Goal: Task Accomplishment & Management: Complete application form

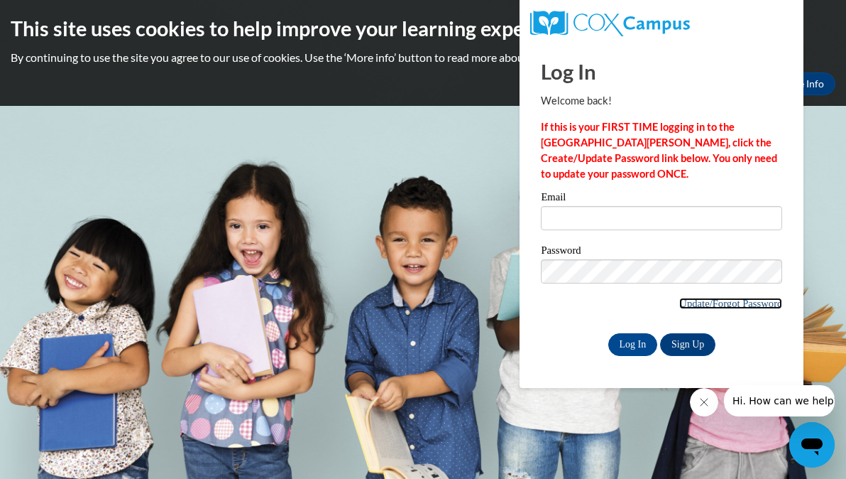
click at [729, 299] on link "Update/Forgot Password" at bounding box center [731, 303] width 103 height 11
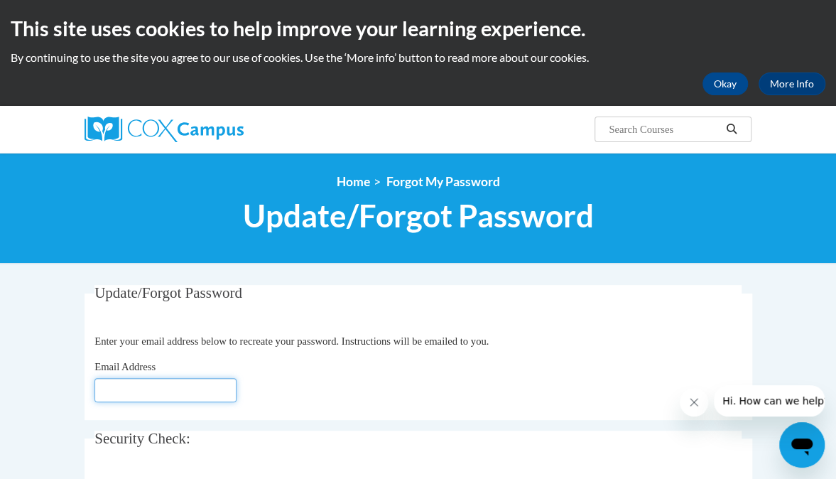
click at [160, 394] on input "Email Address" at bounding box center [165, 390] width 142 height 24
type input "G"
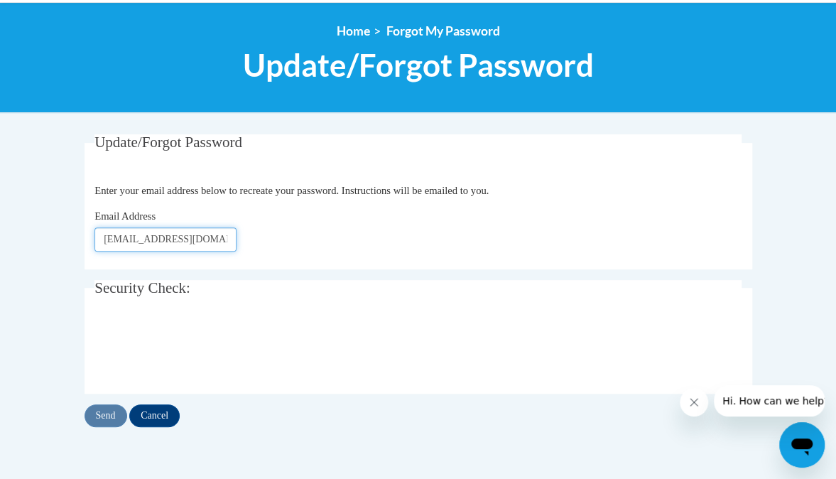
scroll to position [151, 0]
type input "[EMAIL_ADDRESS][DOMAIN_NAME]"
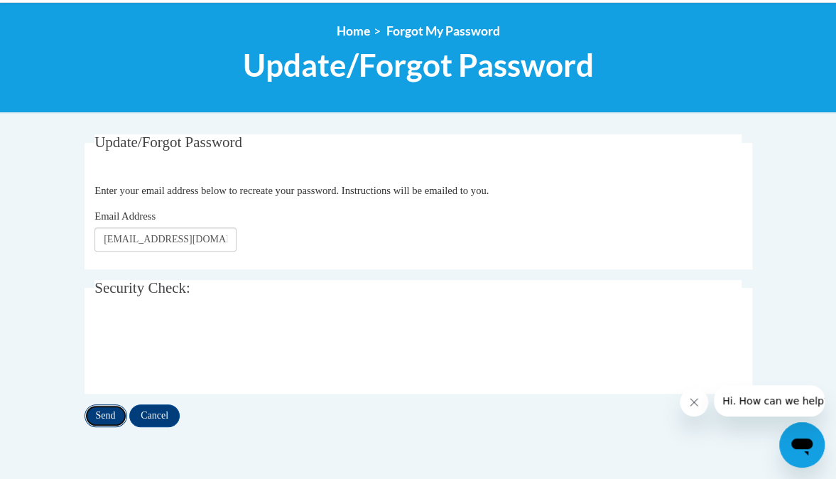
click at [97, 417] on input "Send" at bounding box center [106, 415] width 43 height 23
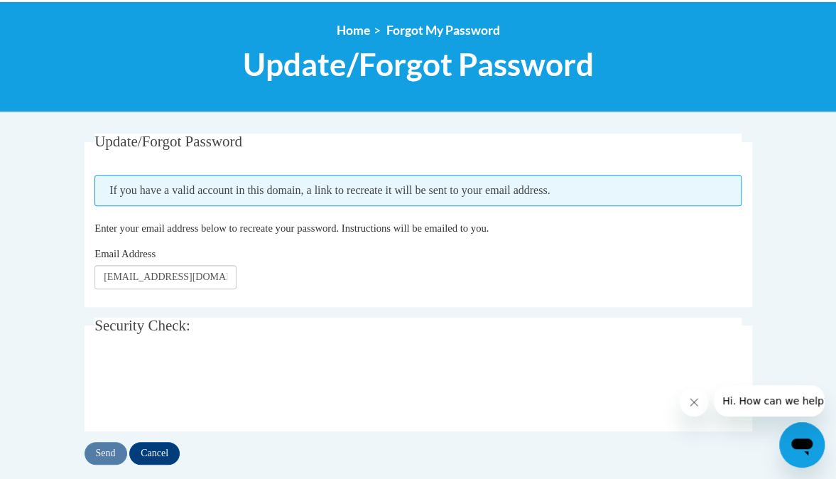
scroll to position [152, 0]
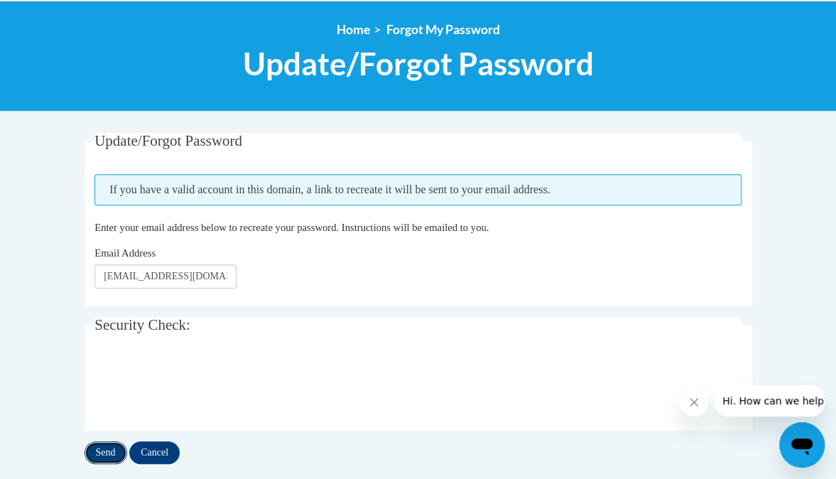
click at [104, 447] on input "Send" at bounding box center [106, 452] width 43 height 23
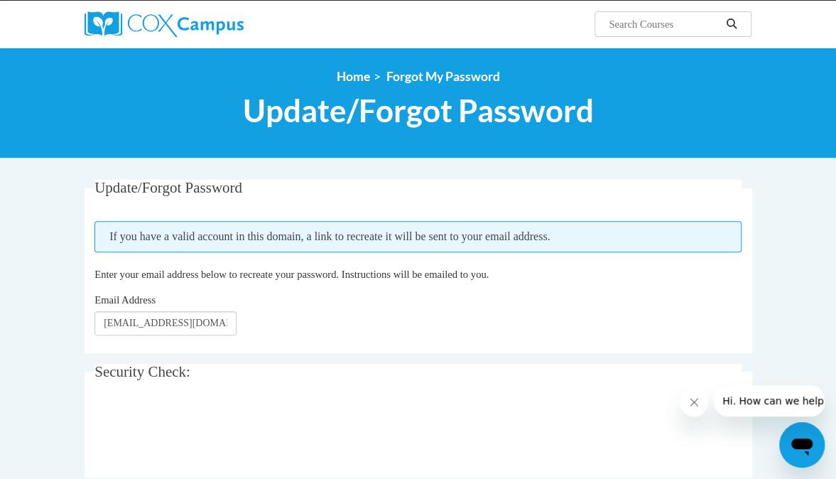
scroll to position [109, 0]
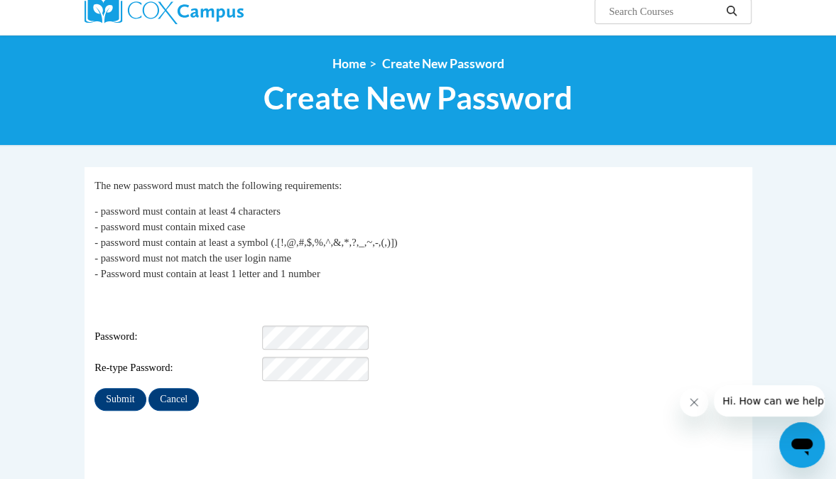
scroll to position [119, 0]
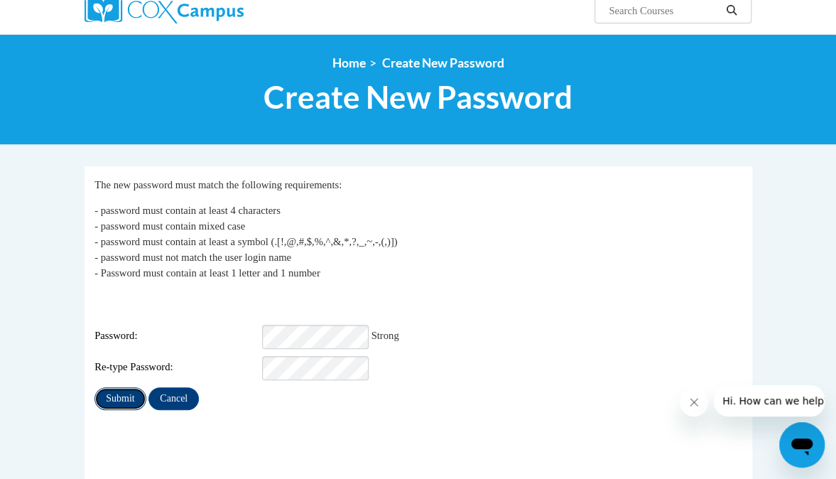
click at [116, 387] on input "Submit" at bounding box center [119, 398] width 51 height 23
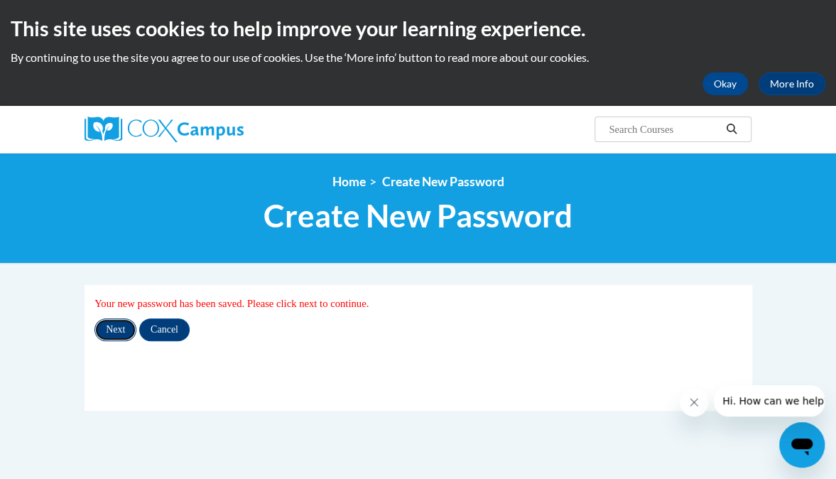
click at [114, 332] on input "Next" at bounding box center [115, 329] width 42 height 23
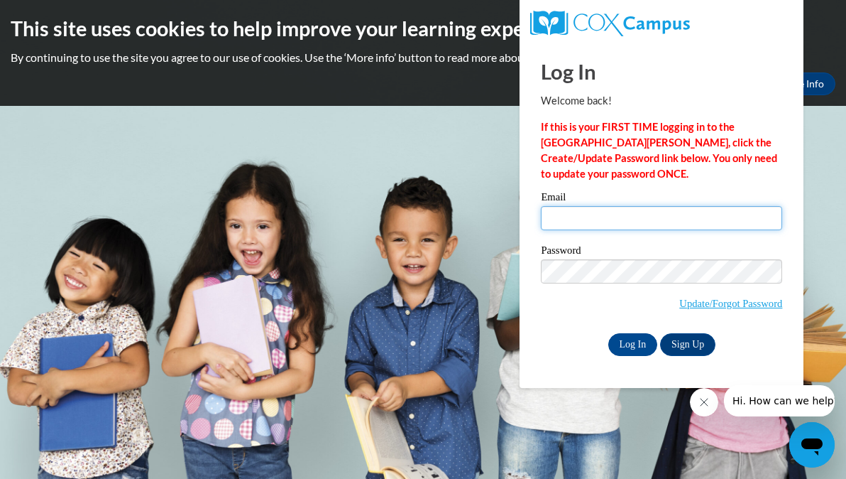
click at [579, 216] on input "Email" at bounding box center [661, 218] width 241 height 24
type input "[EMAIL_ADDRESS][DOMAIN_NAME]"
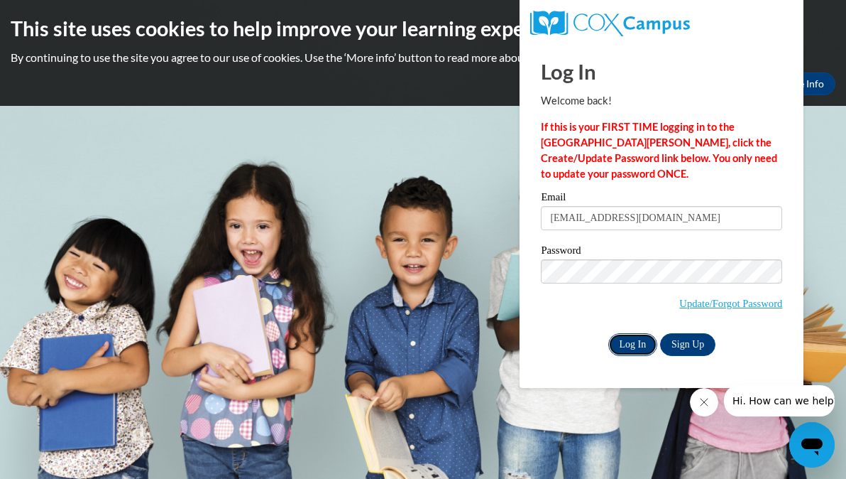
click at [628, 344] on input "Log In" at bounding box center [634, 344] width 50 height 23
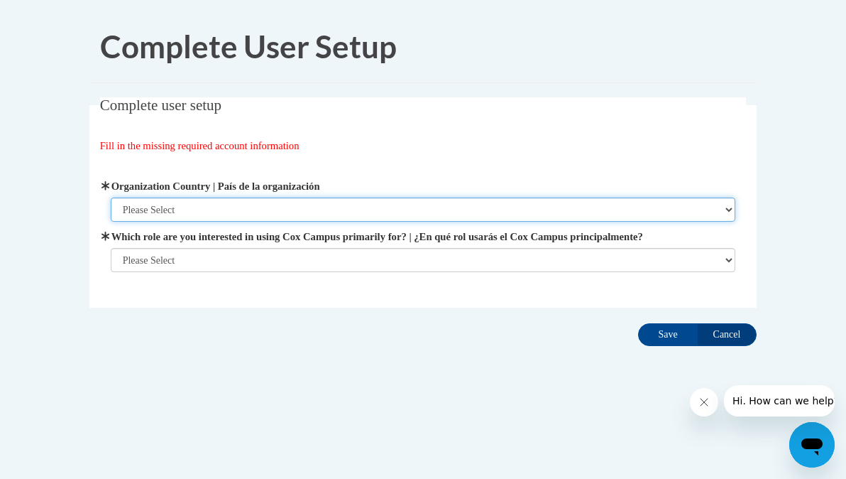
click at [205, 210] on select "Please Select [GEOGRAPHIC_DATA] | [GEOGRAPHIC_DATA] Outside of [GEOGRAPHIC_DATA…" at bounding box center [424, 209] width 626 height 24
select select "ad49bcad-a171-4b2e-b99c-48b446064914"
click at [111, 197] on select "Please Select [GEOGRAPHIC_DATA] | [GEOGRAPHIC_DATA] Outside of [GEOGRAPHIC_DATA…" at bounding box center [424, 209] width 626 height 24
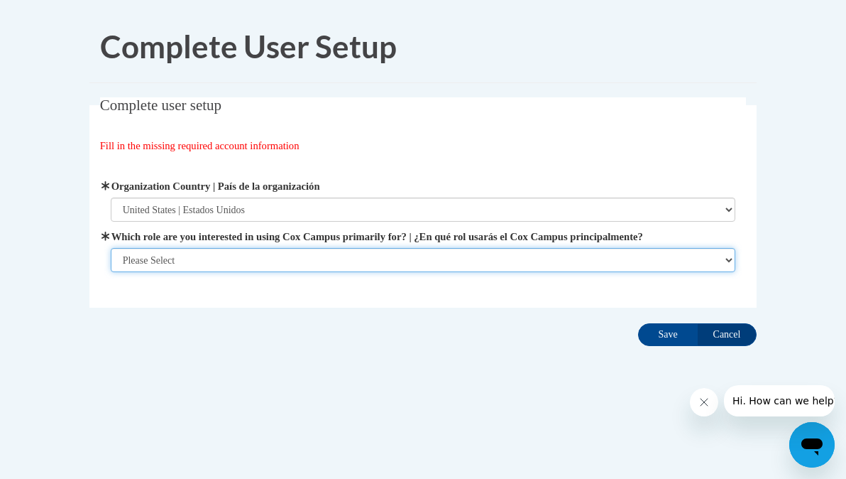
click at [213, 258] on select "Please Select College/University | Colegio/Universidad Community/Nonprofit Part…" at bounding box center [424, 260] width 626 height 24
select select "fbf2d438-af2f-41f8-98f1-81c410e29de3"
click at [111, 272] on select "Please Select College/University | Colegio/Universidad Community/Nonprofit Part…" at bounding box center [424, 260] width 626 height 24
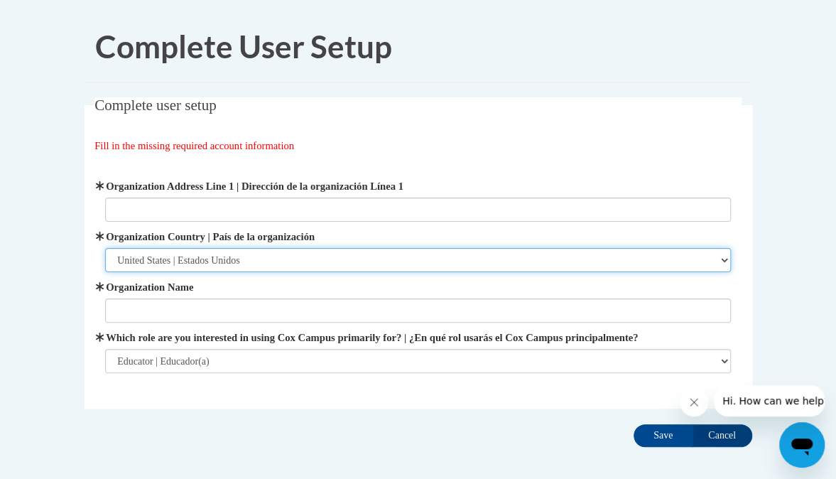
click at [217, 267] on select "Please Select [GEOGRAPHIC_DATA] | [GEOGRAPHIC_DATA] Outside of [GEOGRAPHIC_DATA…" at bounding box center [418, 260] width 626 height 24
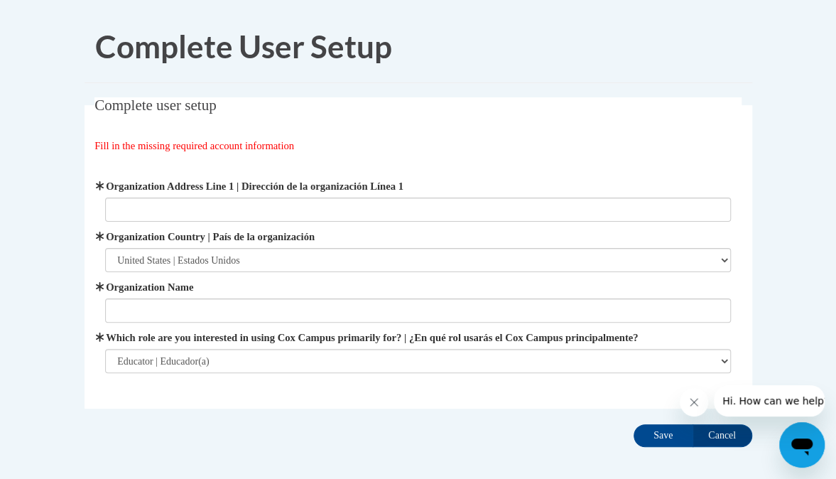
click at [729, 52] on h1 "Complete User Setup" at bounding box center [429, 47] width 668 height 44
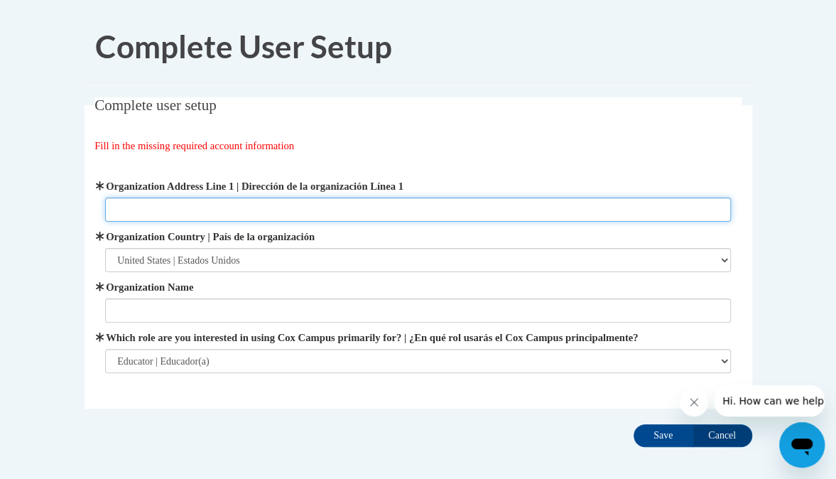
click at [246, 207] on input "Organization Address Line 1 | Dirección de la organización Línea 1" at bounding box center [418, 209] width 626 height 24
type input "[STREET_ADDRESS][PERSON_NAME]"
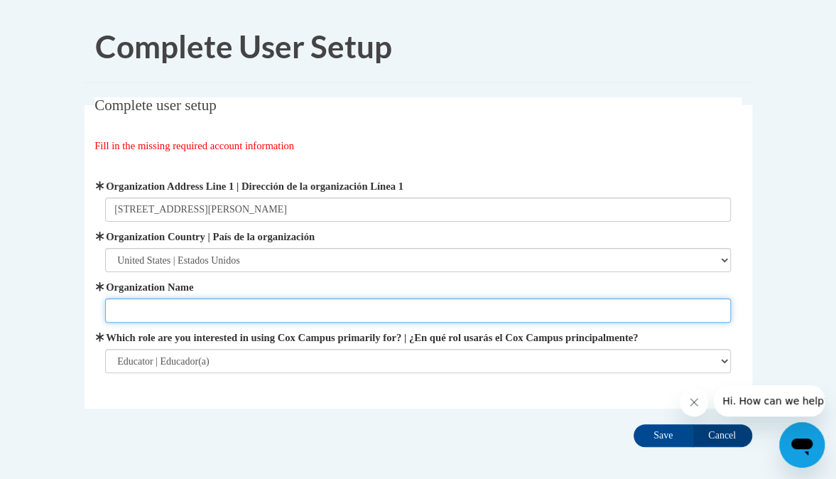
click at [339, 307] on input "Organization Name" at bounding box center [418, 310] width 626 height 24
type input "Covenant Academy Preschool"
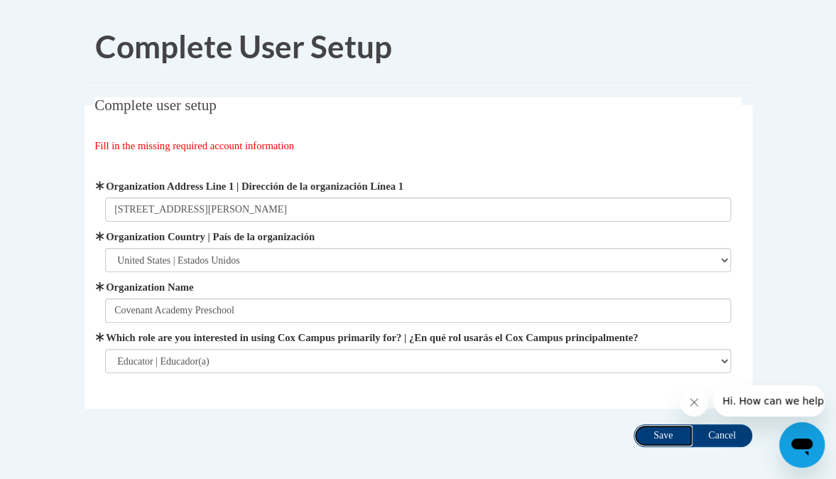
click at [647, 433] on input "Save" at bounding box center [663, 435] width 60 height 23
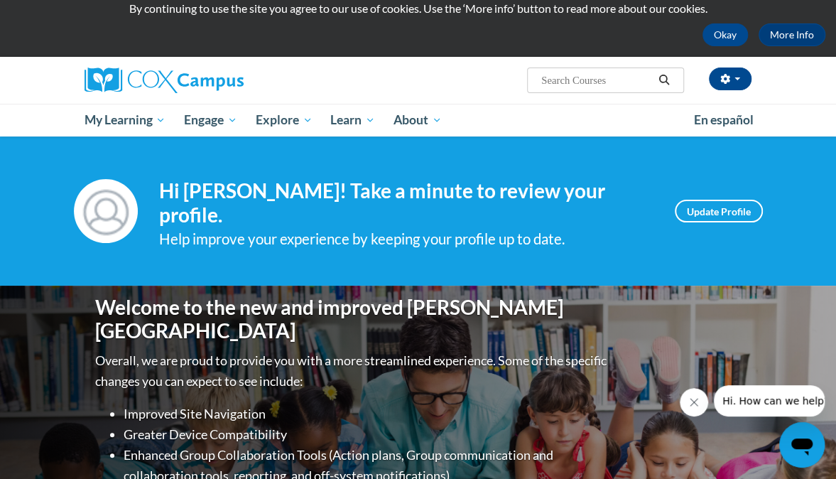
scroll to position [48, 0]
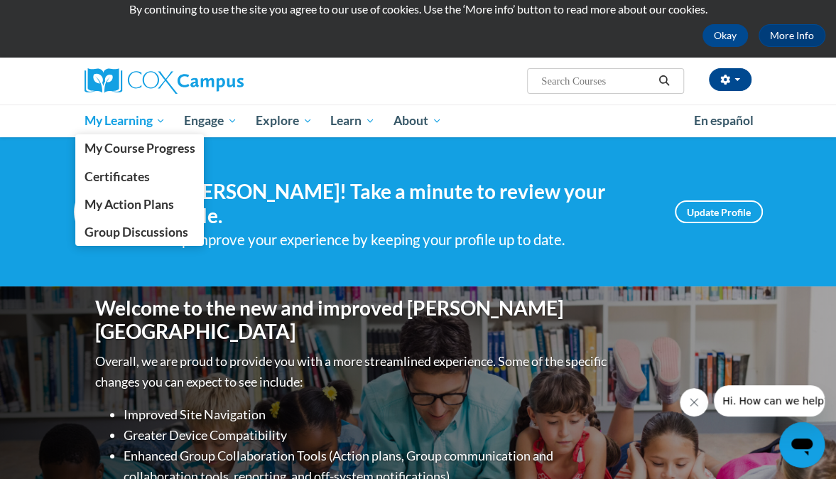
click at [125, 119] on span "My Learning" at bounding box center [125, 120] width 82 height 17
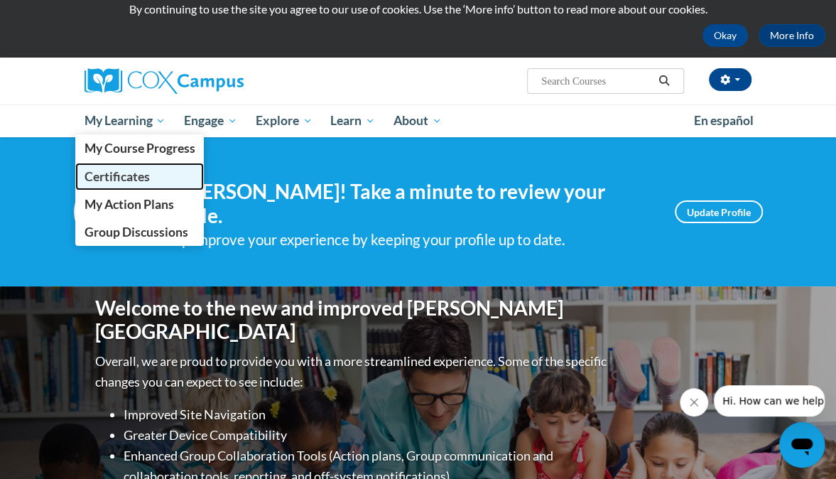
click at [94, 172] on span "Certificates" at bounding box center [116, 176] width 65 height 15
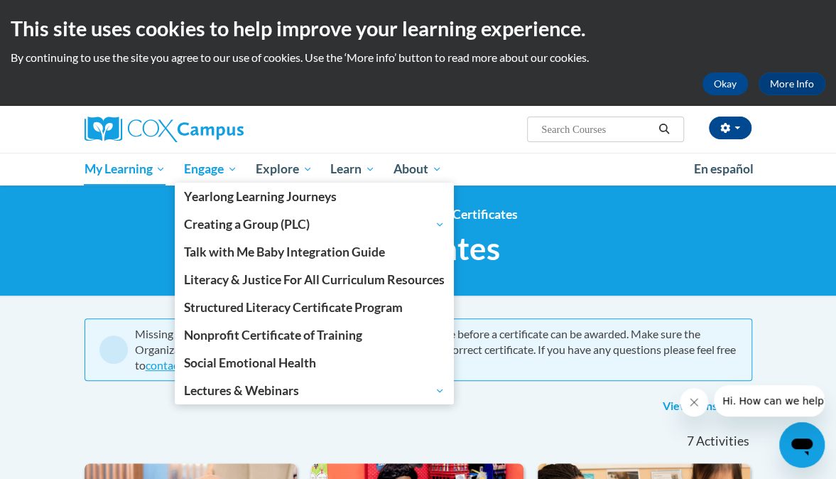
click at [207, 169] on span "Engage" at bounding box center [210, 168] width 53 height 17
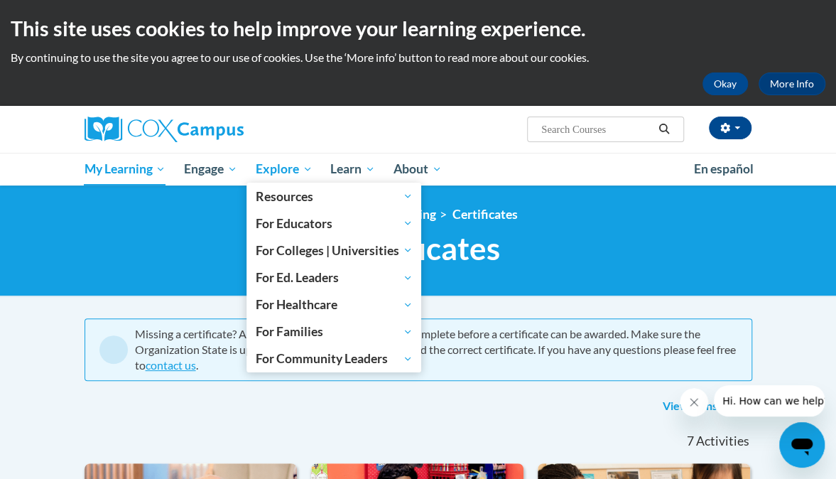
click at [282, 165] on span "Explore" at bounding box center [284, 168] width 57 height 17
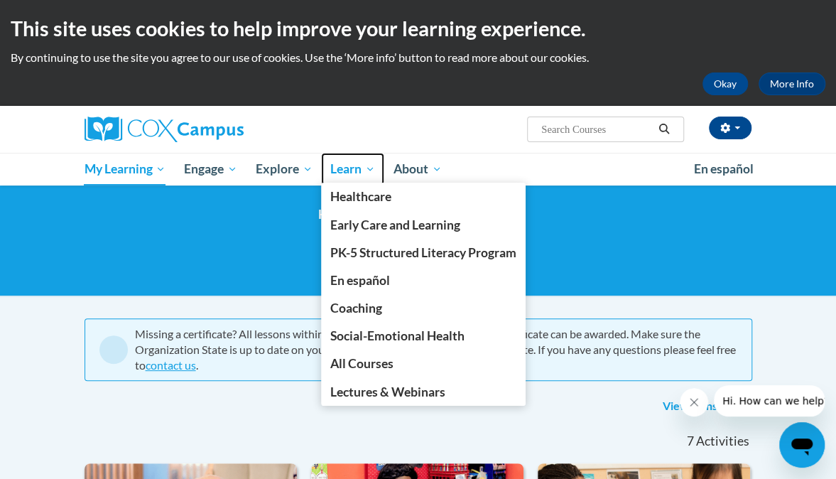
click at [344, 163] on span "Learn" at bounding box center [352, 168] width 45 height 17
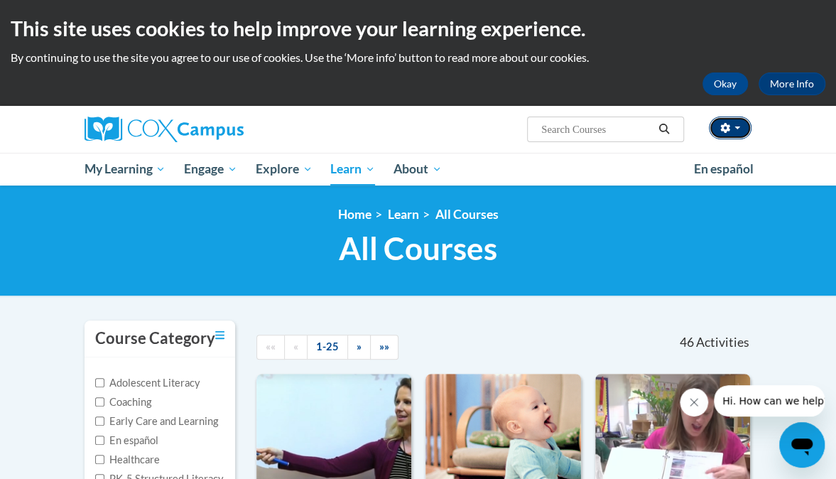
click at [733, 125] on button "button" at bounding box center [730, 127] width 43 height 23
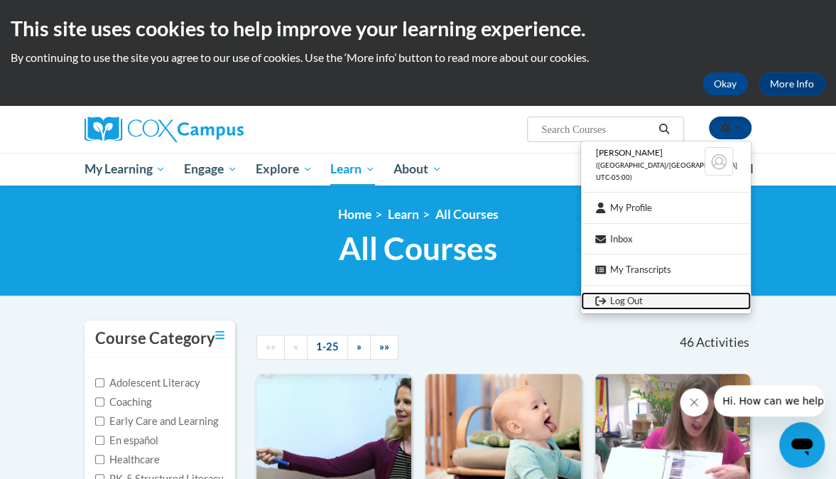
click at [646, 298] on link "Log Out" at bounding box center [666, 301] width 170 height 18
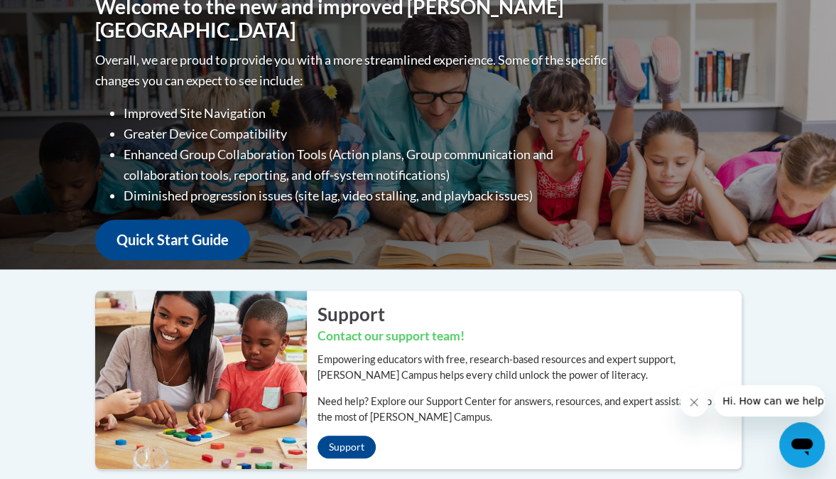
scroll to position [201, 0]
